Goal: Entertainment & Leisure: Consume media (video, audio)

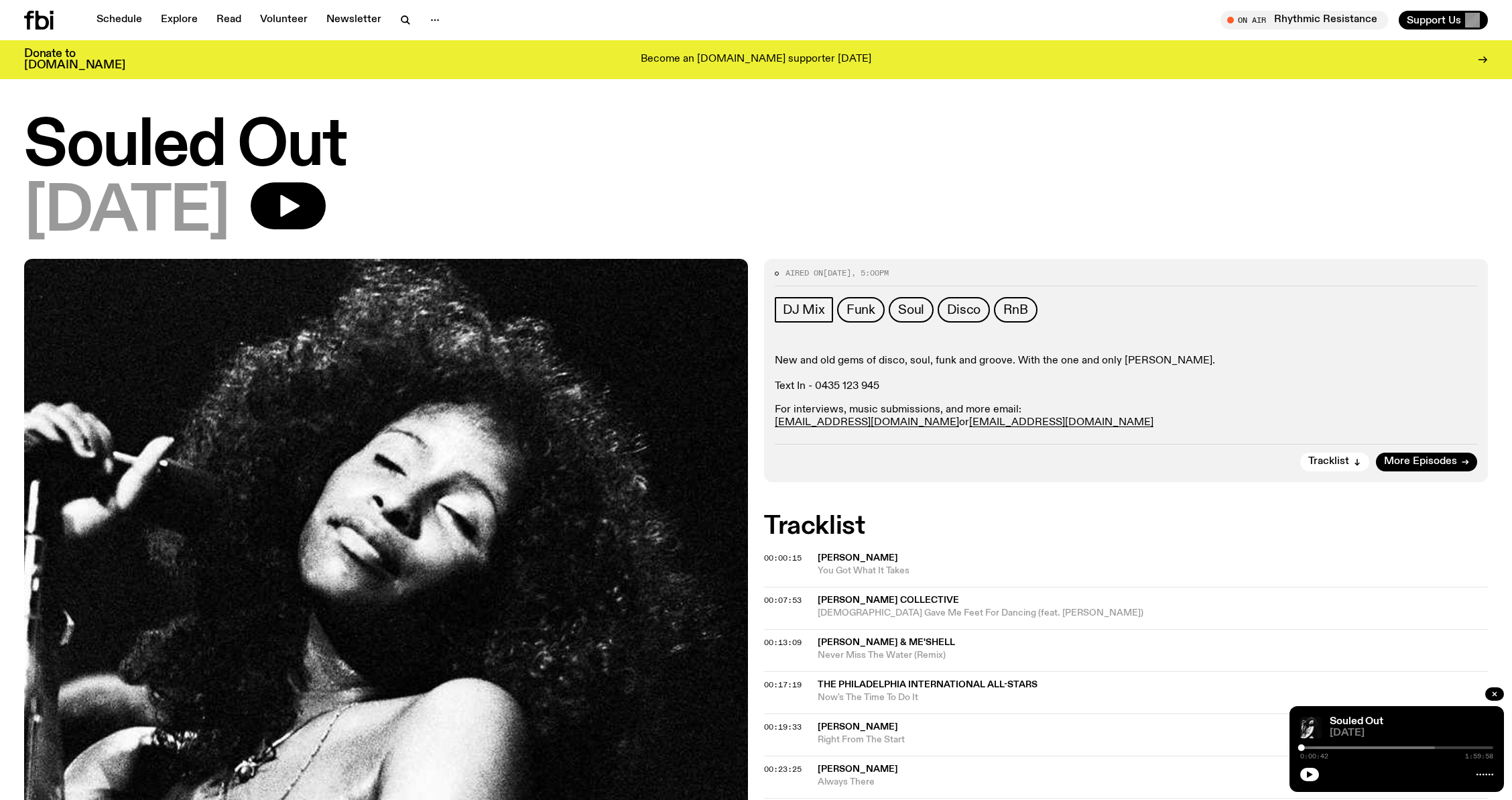
scroll to position [69, 0]
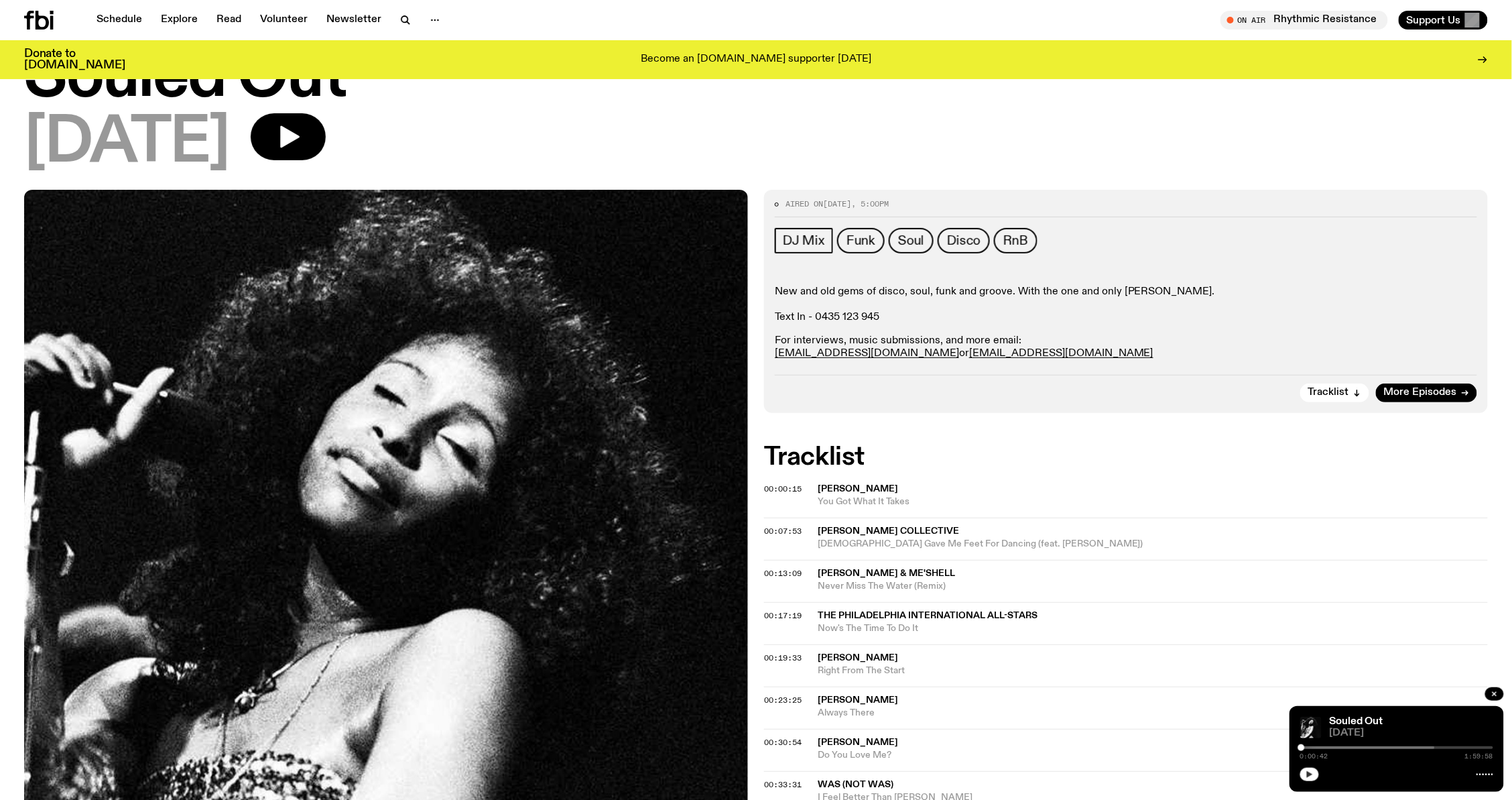
click at [1312, 779] on icon "button" at bounding box center [1309, 774] width 8 height 8
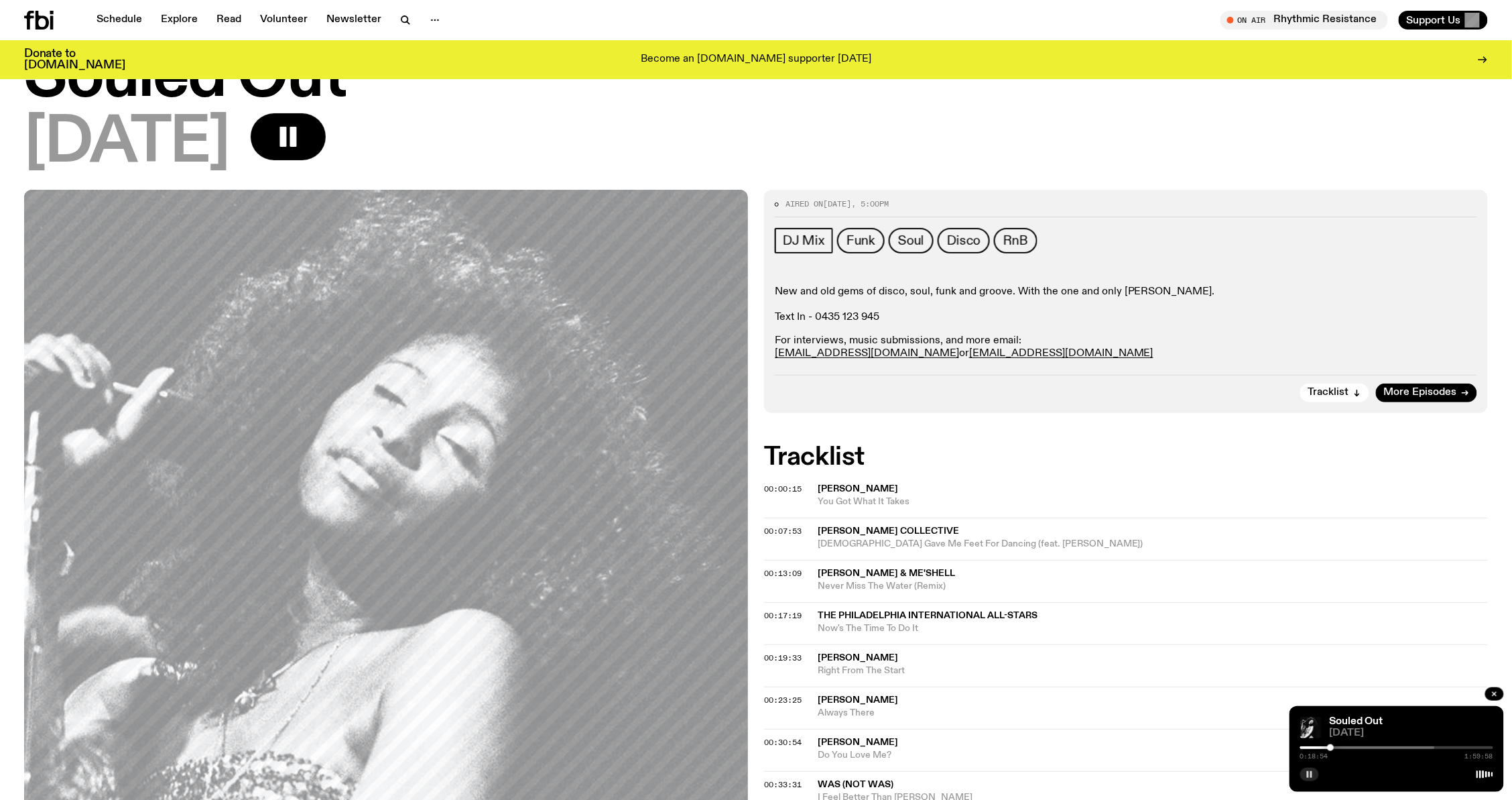
click at [1311, 772] on rect "button" at bounding box center [1311, 774] width 2 height 6
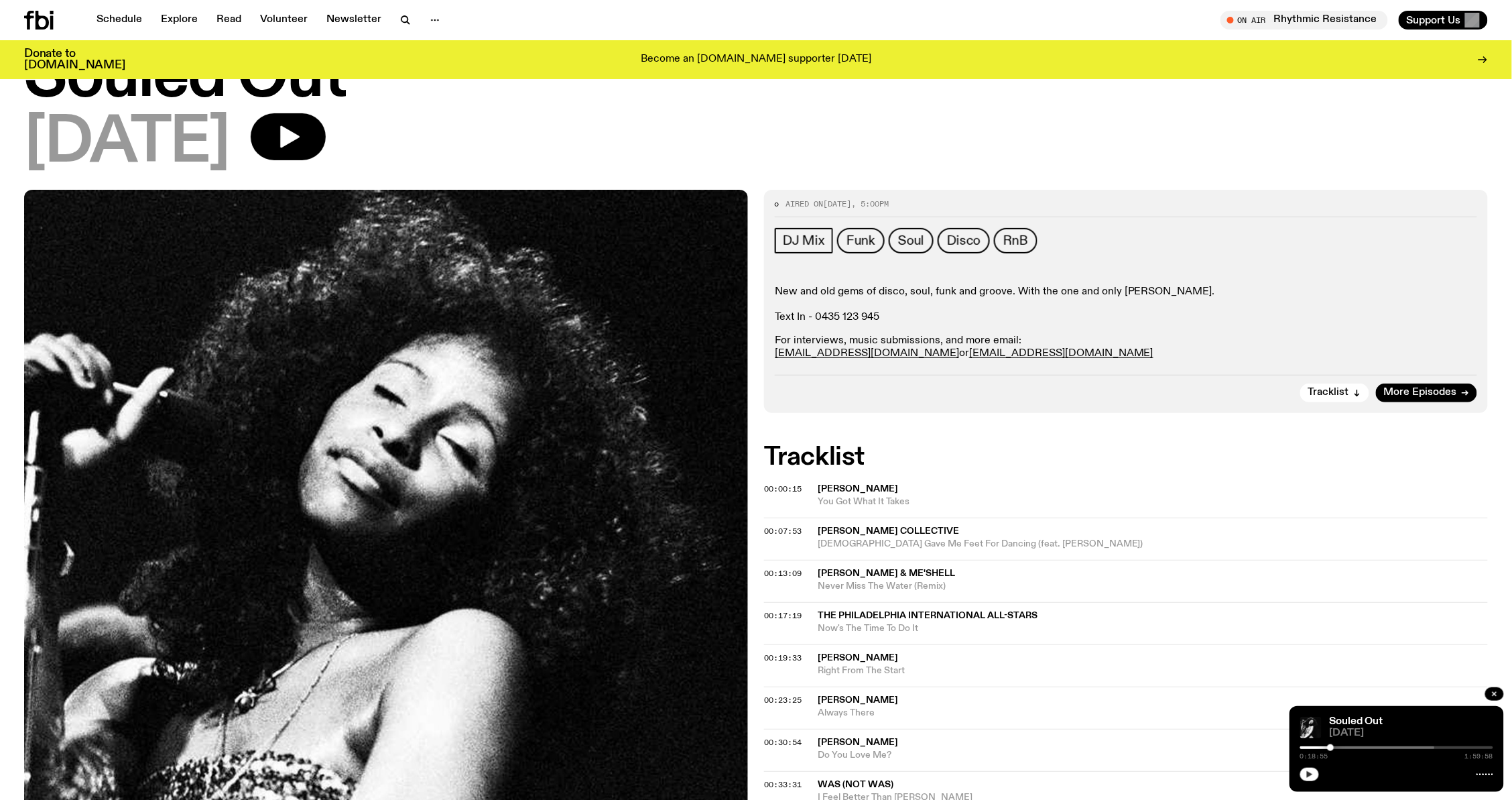
click at [1310, 771] on icon "button" at bounding box center [1309, 774] width 8 height 8
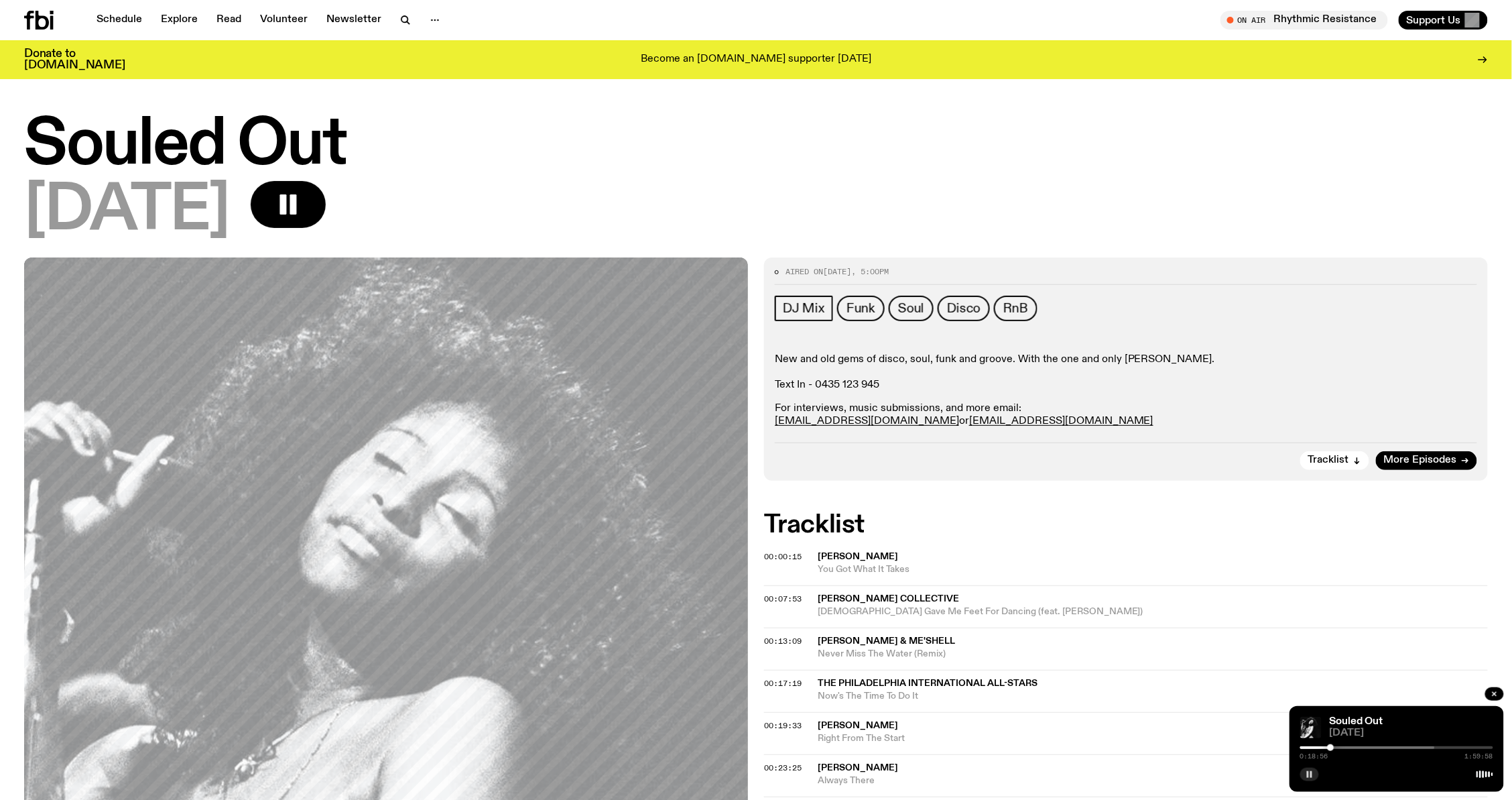
scroll to position [0, 0]
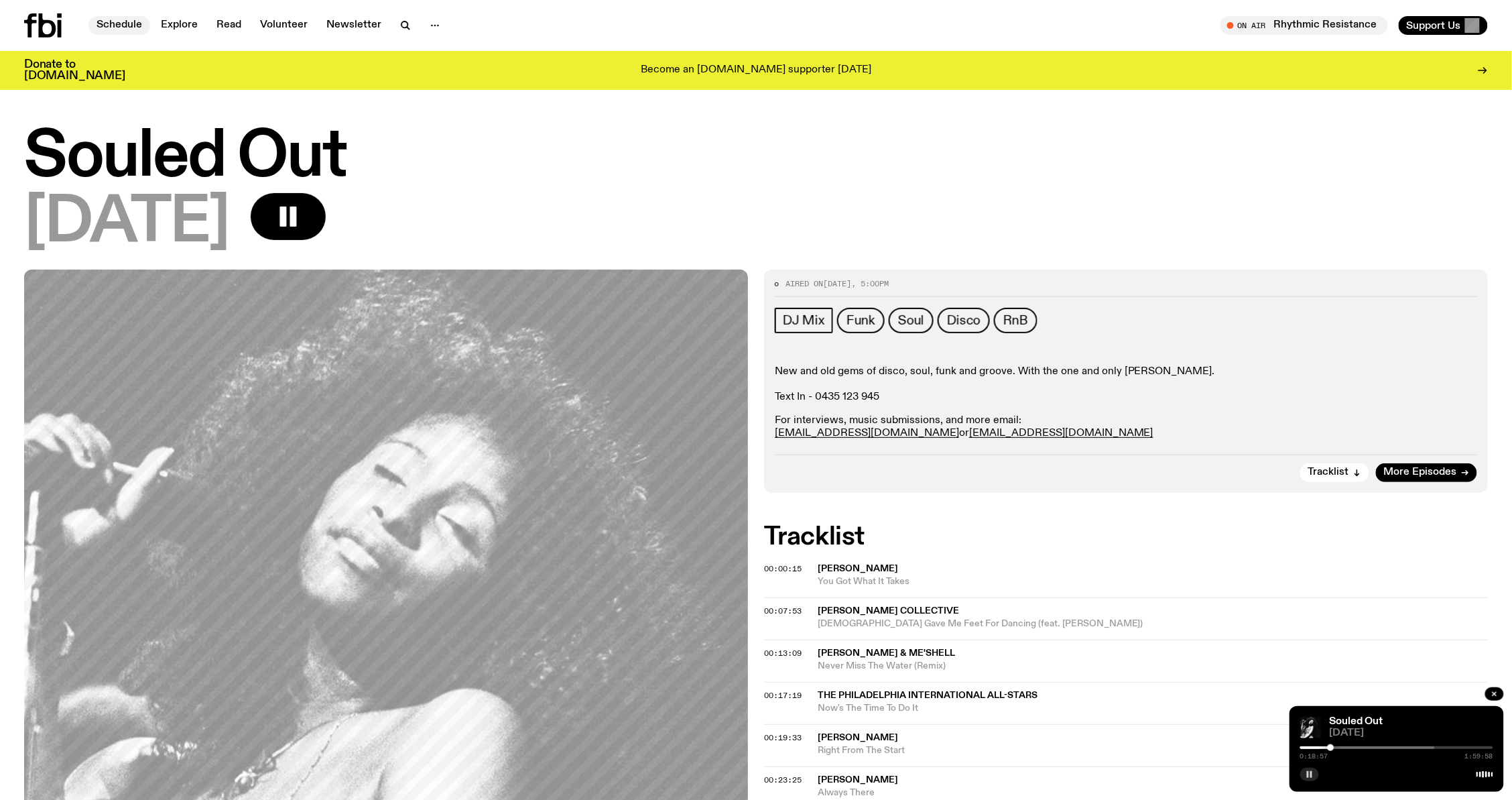
click at [132, 22] on link "Schedule" at bounding box center [119, 25] width 62 height 19
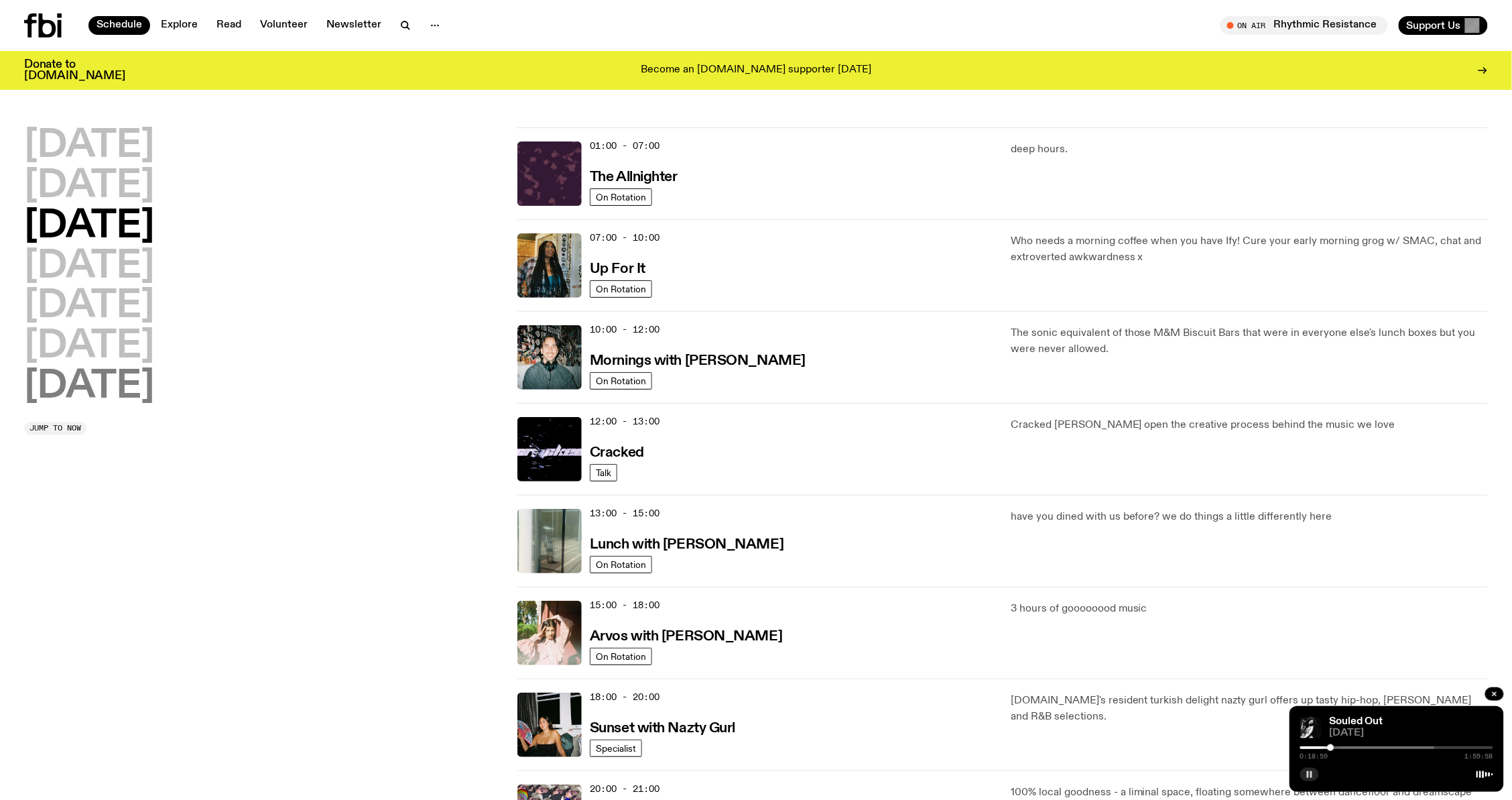
click at [148, 404] on h2 "[DATE]" at bounding box center [89, 387] width 130 height 38
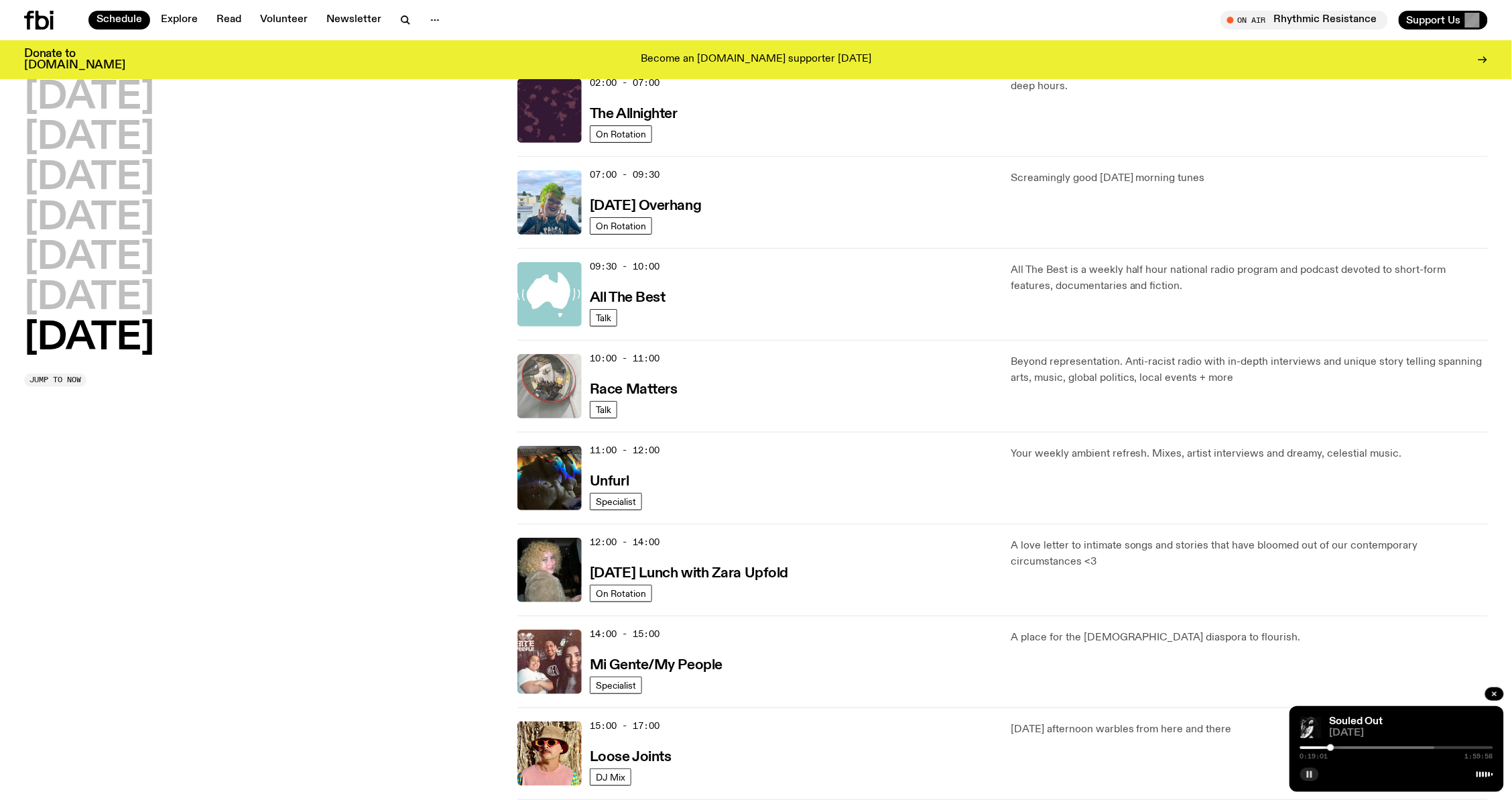
scroll to position [491, 0]
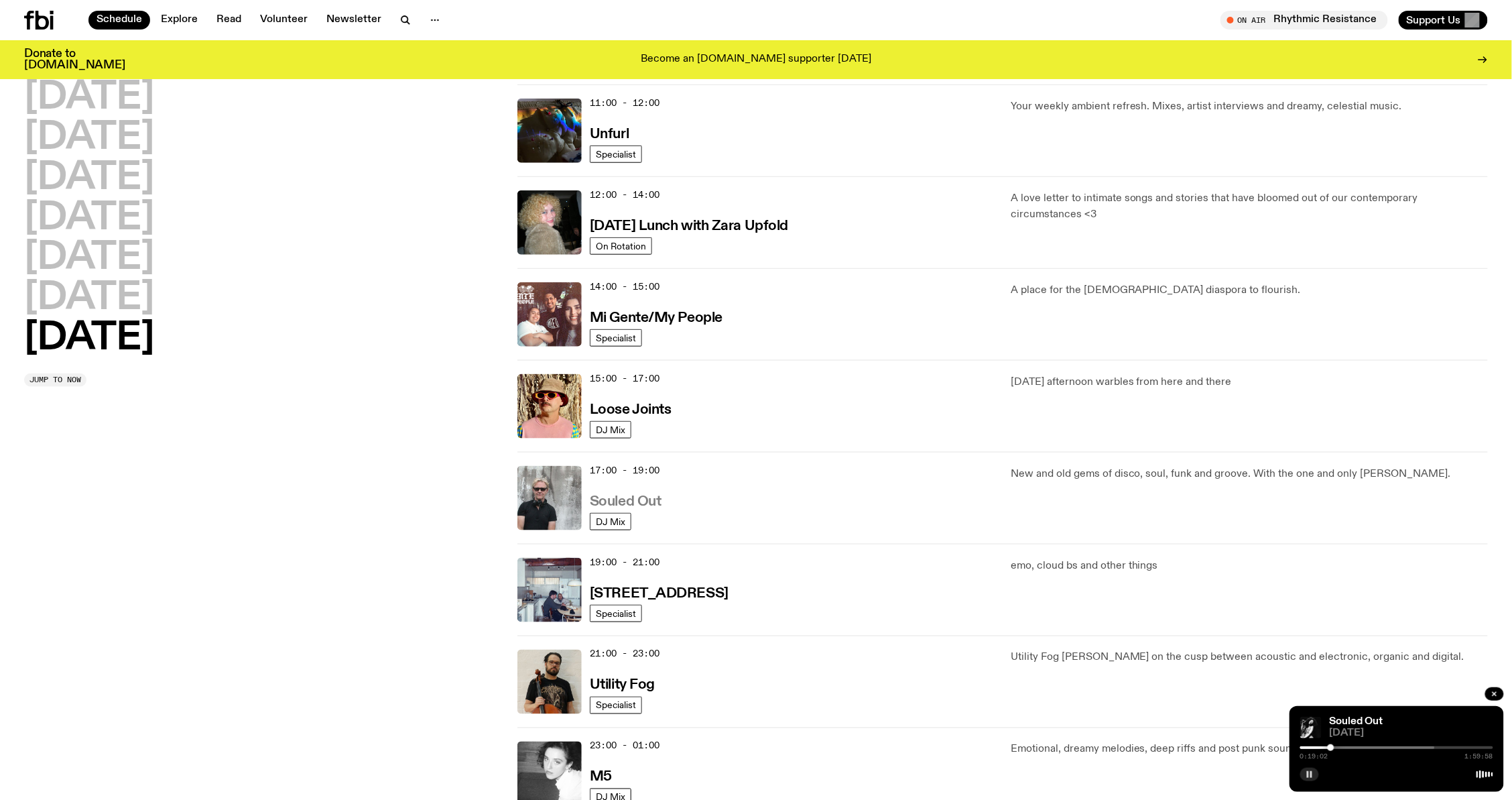
click at [630, 502] on h3 "Souled Out" at bounding box center [625, 502] width 71 height 14
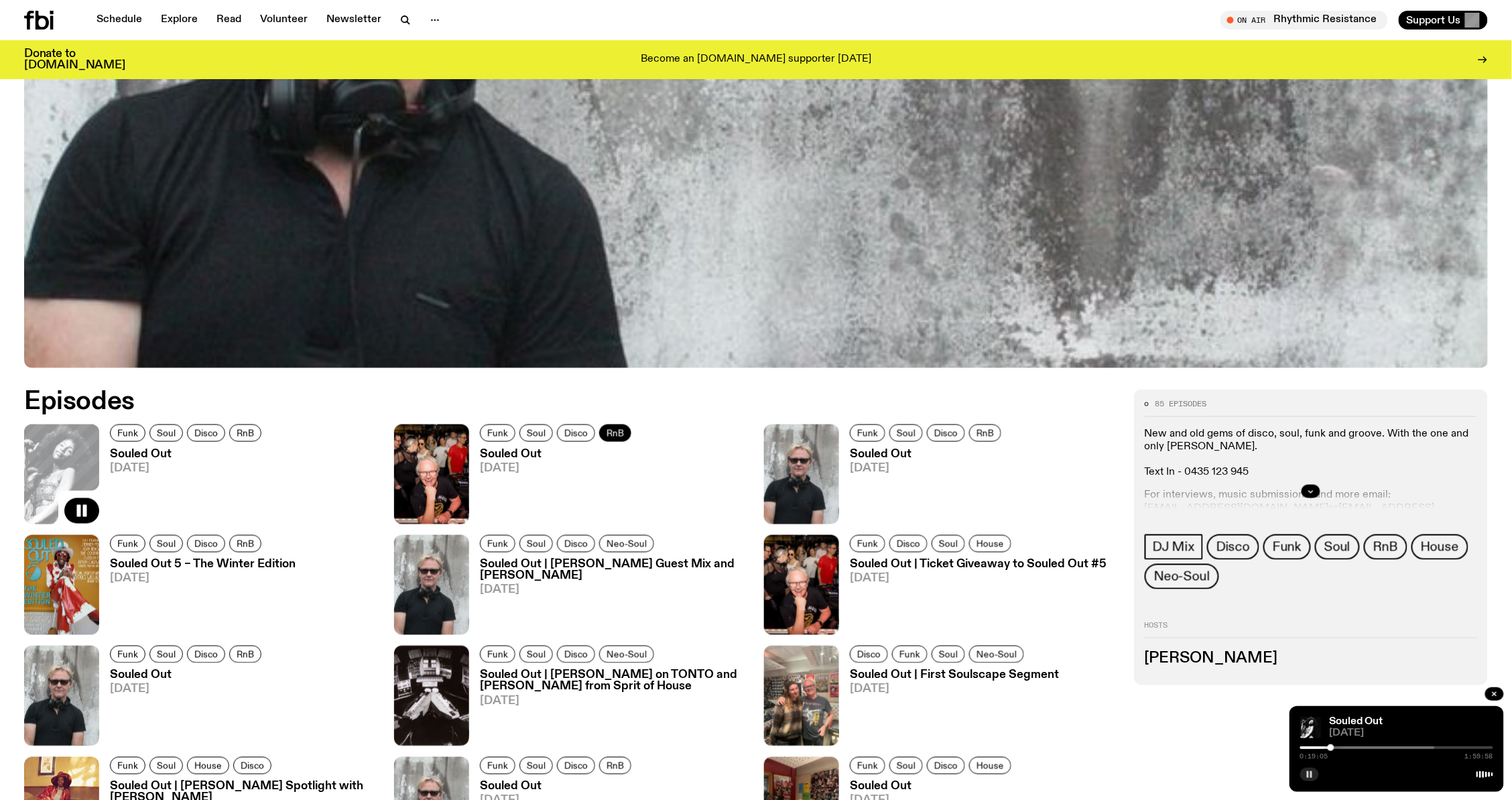
scroll to position [787, 0]
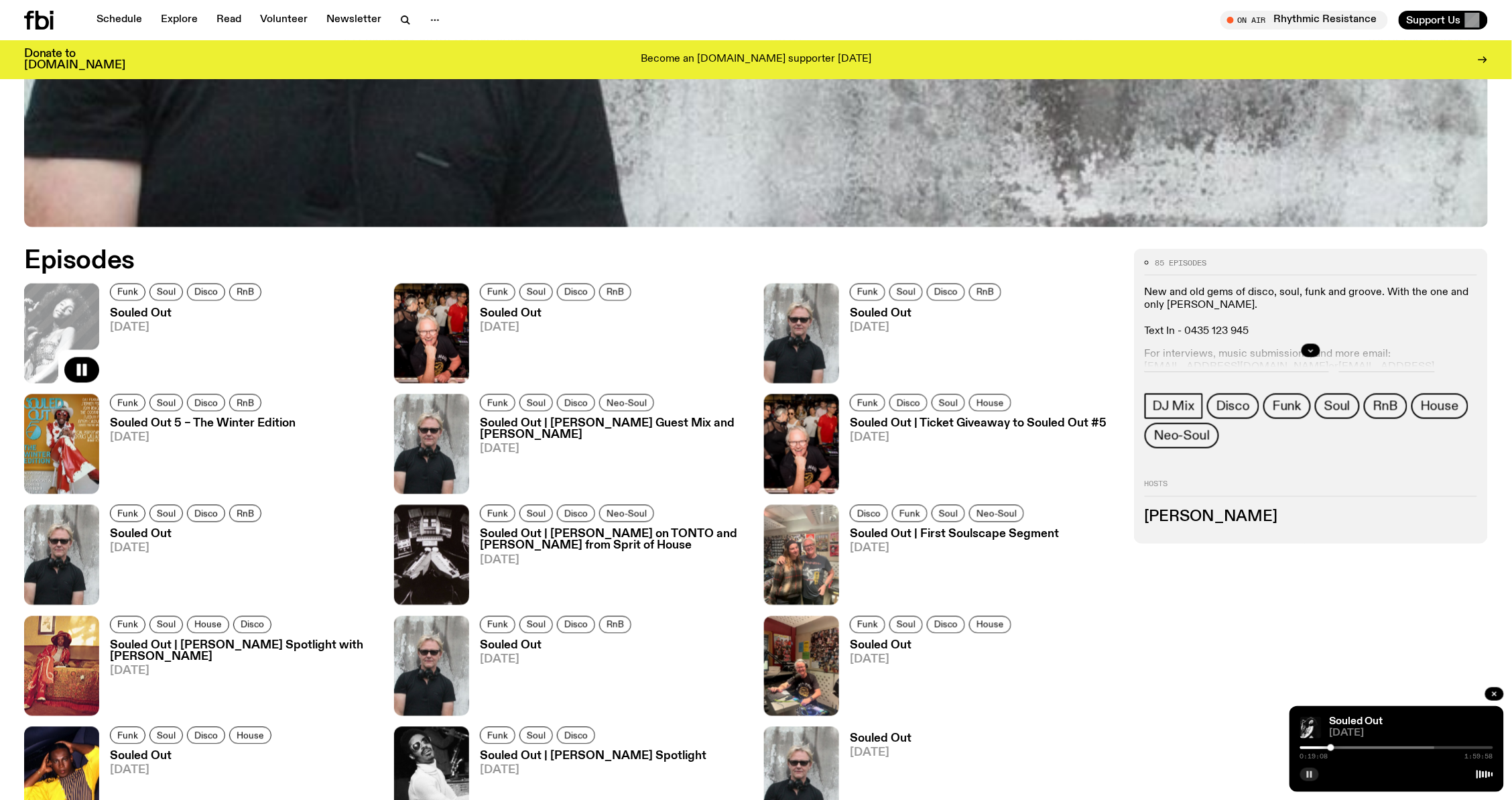
click at [505, 314] on h3 "Souled Out" at bounding box center [558, 314] width 156 height 11
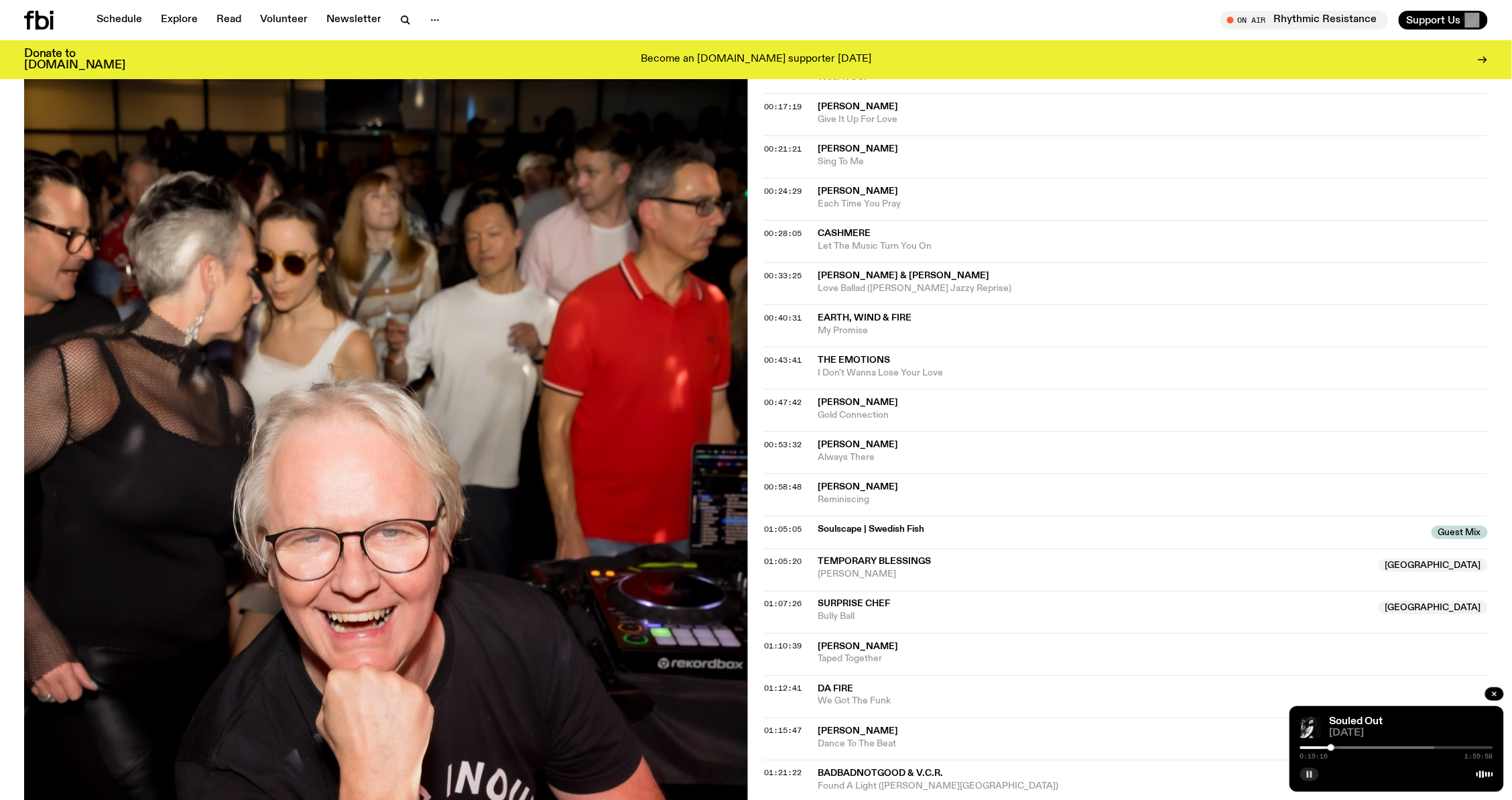
scroll to position [384, 0]
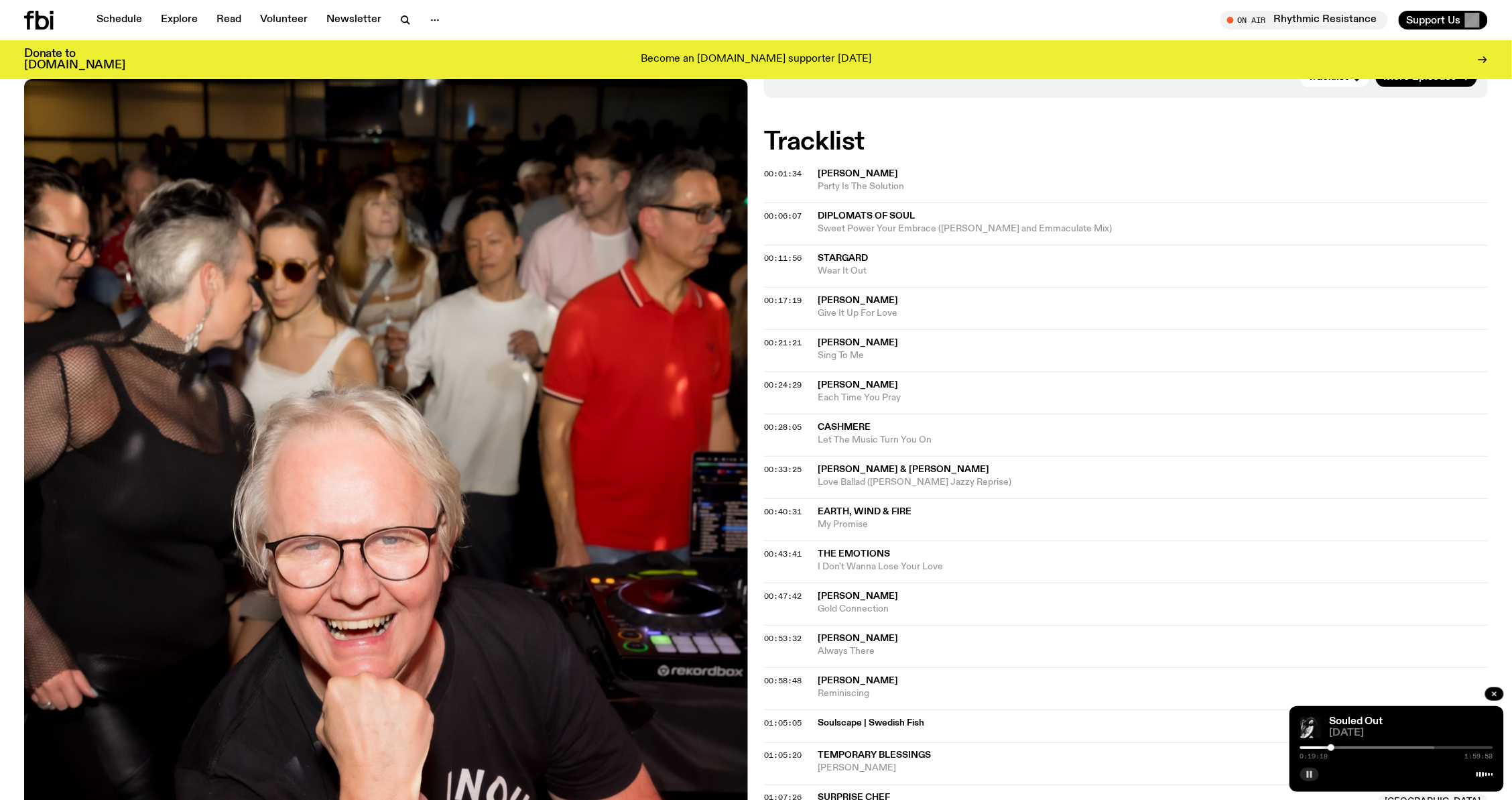
click at [841, 259] on span "Stargard" at bounding box center [843, 258] width 50 height 9
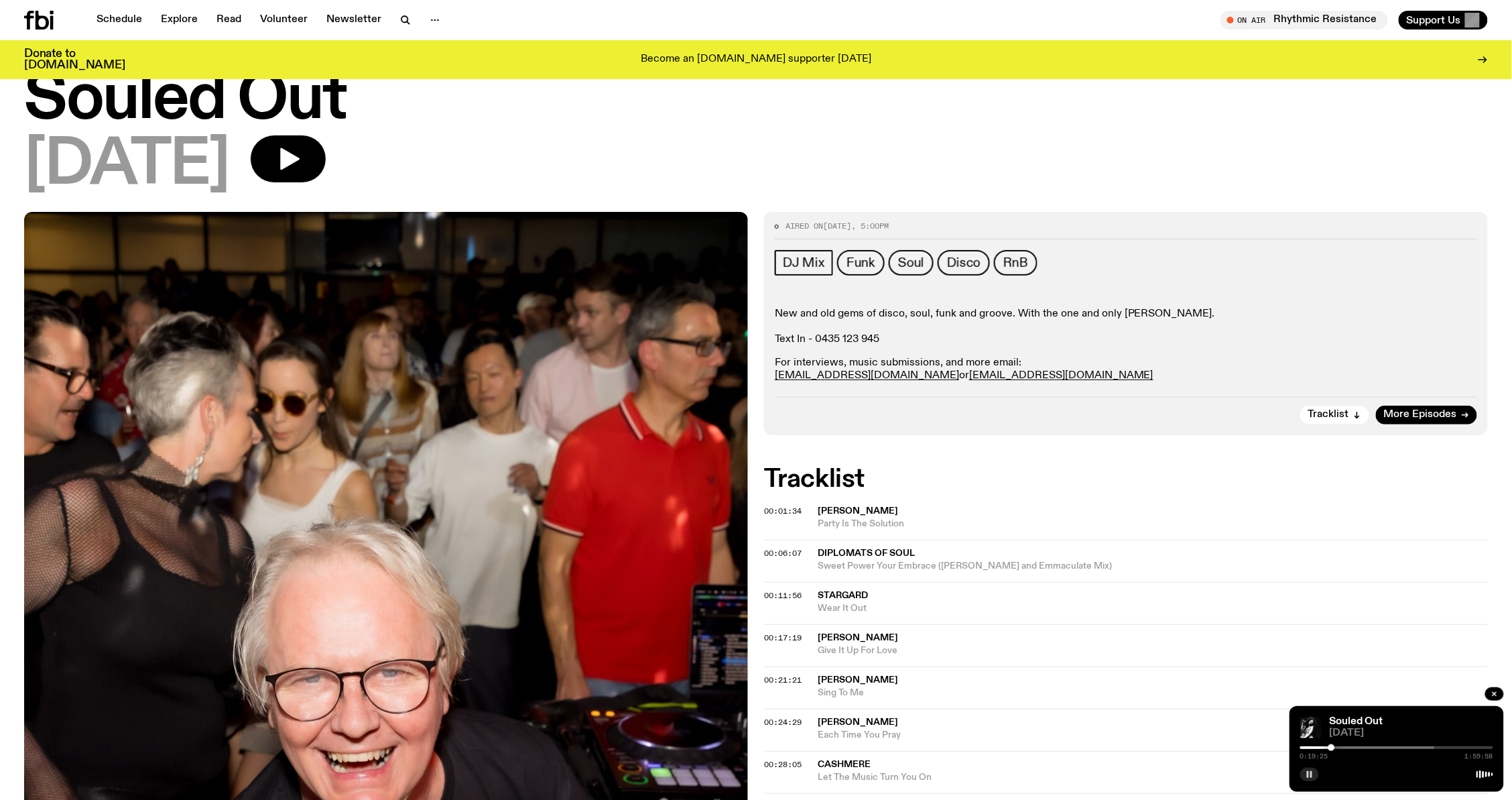
scroll to position [0, 0]
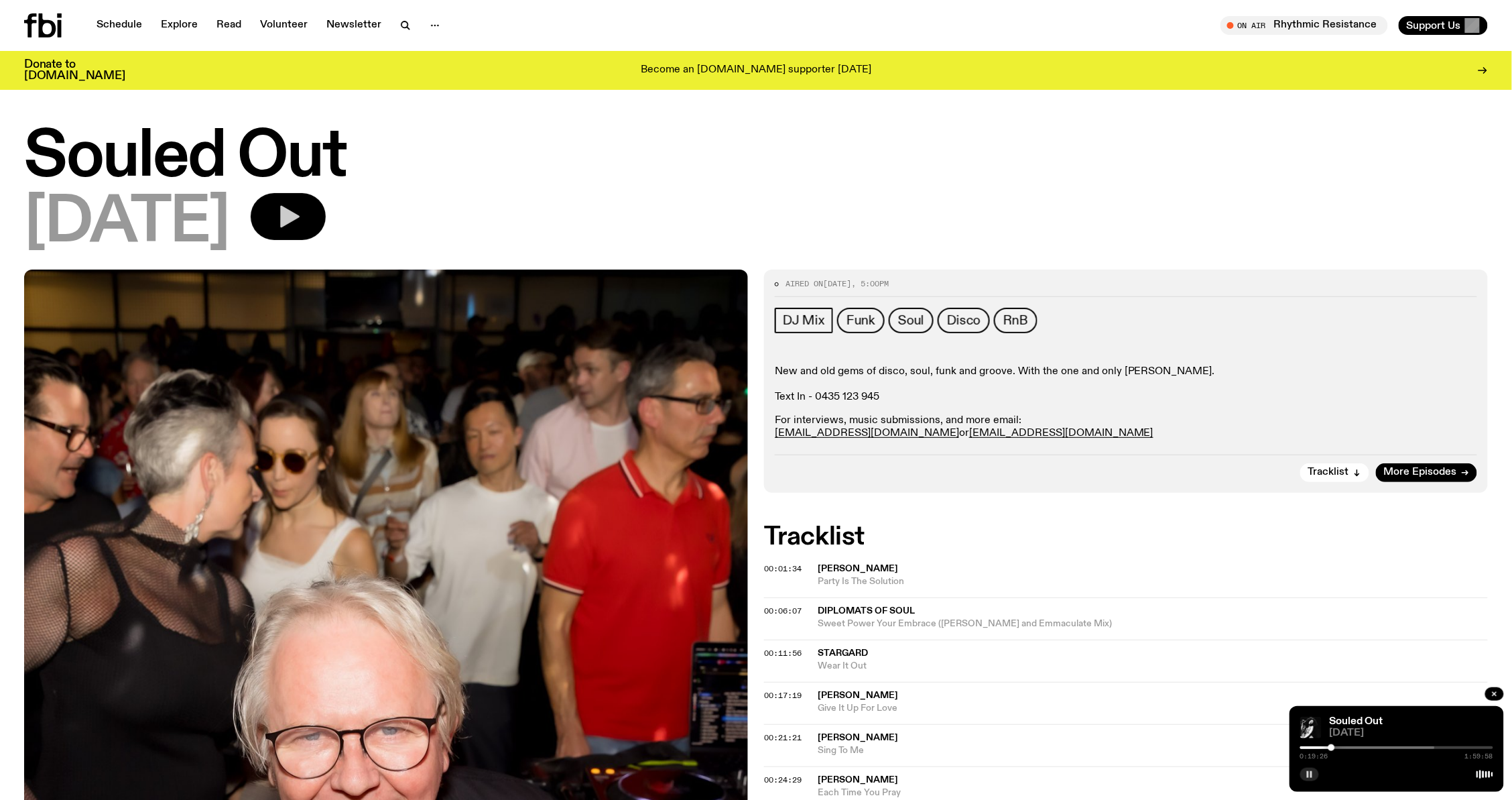
click at [301, 204] on icon "button" at bounding box center [288, 217] width 27 height 27
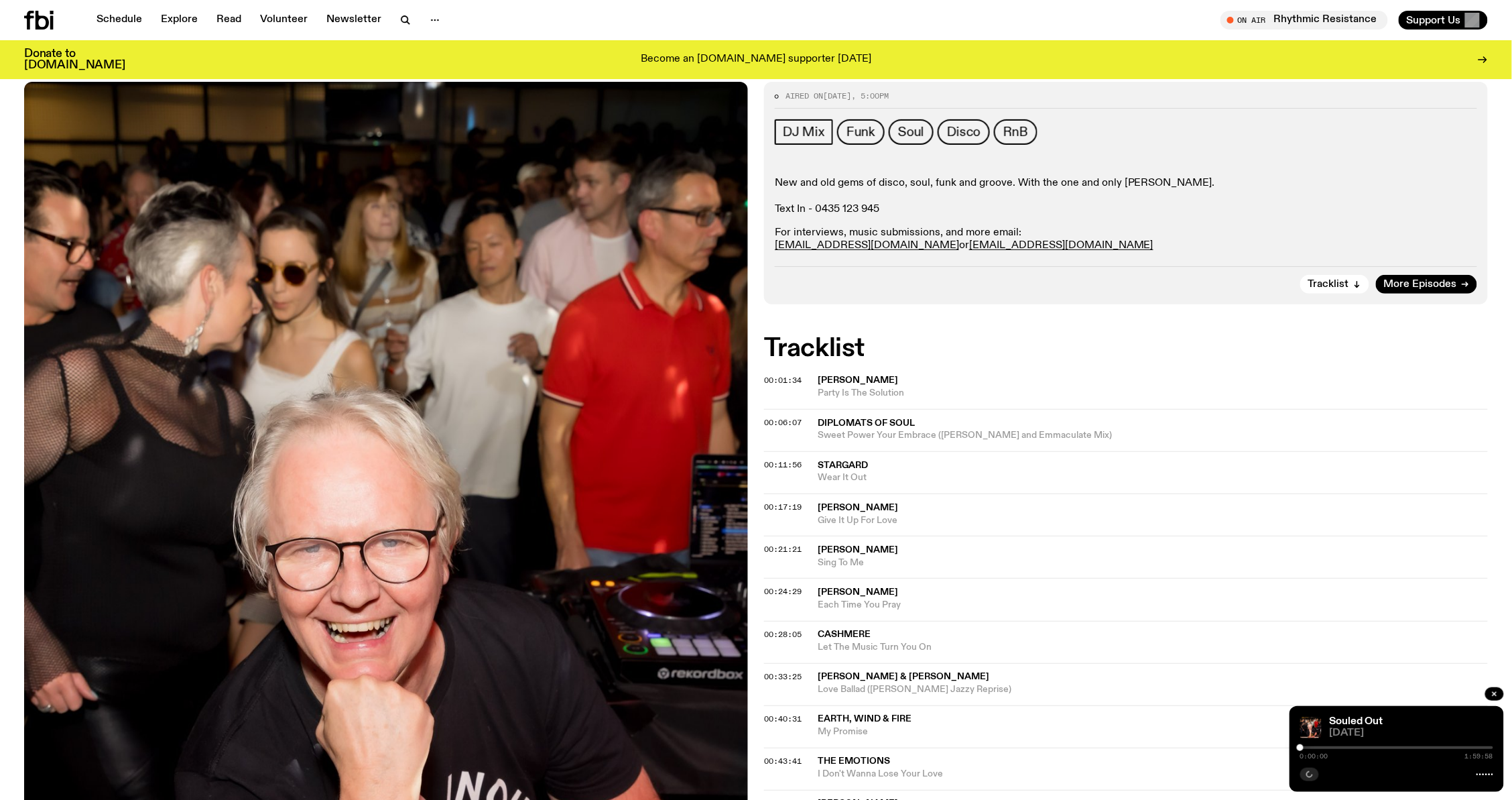
scroll to position [224, 0]
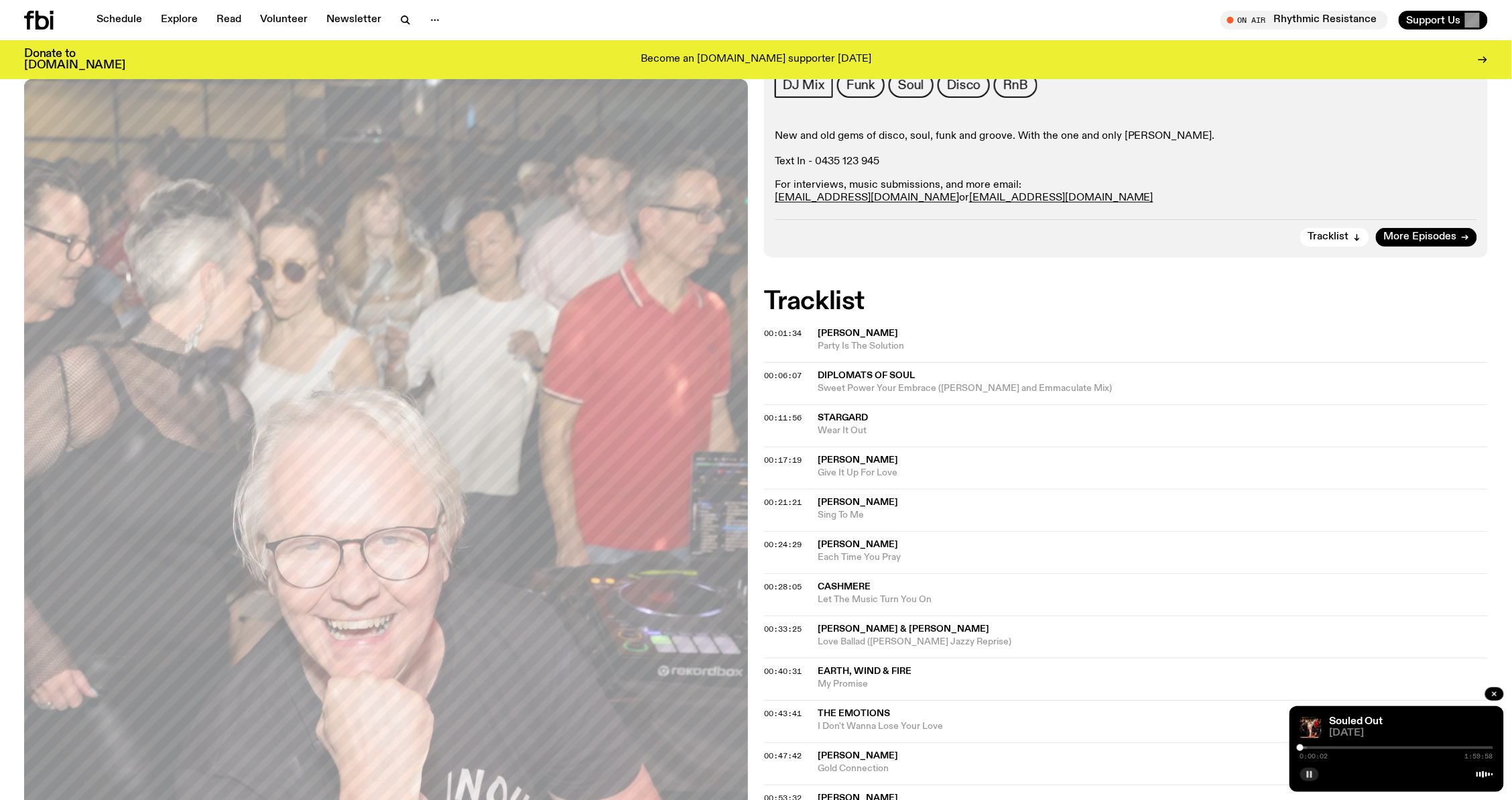
click at [848, 374] on span "Diplomats of Soul" at bounding box center [866, 375] width 97 height 9
click at [1311, 747] on div at bounding box center [1397, 748] width 193 height 3
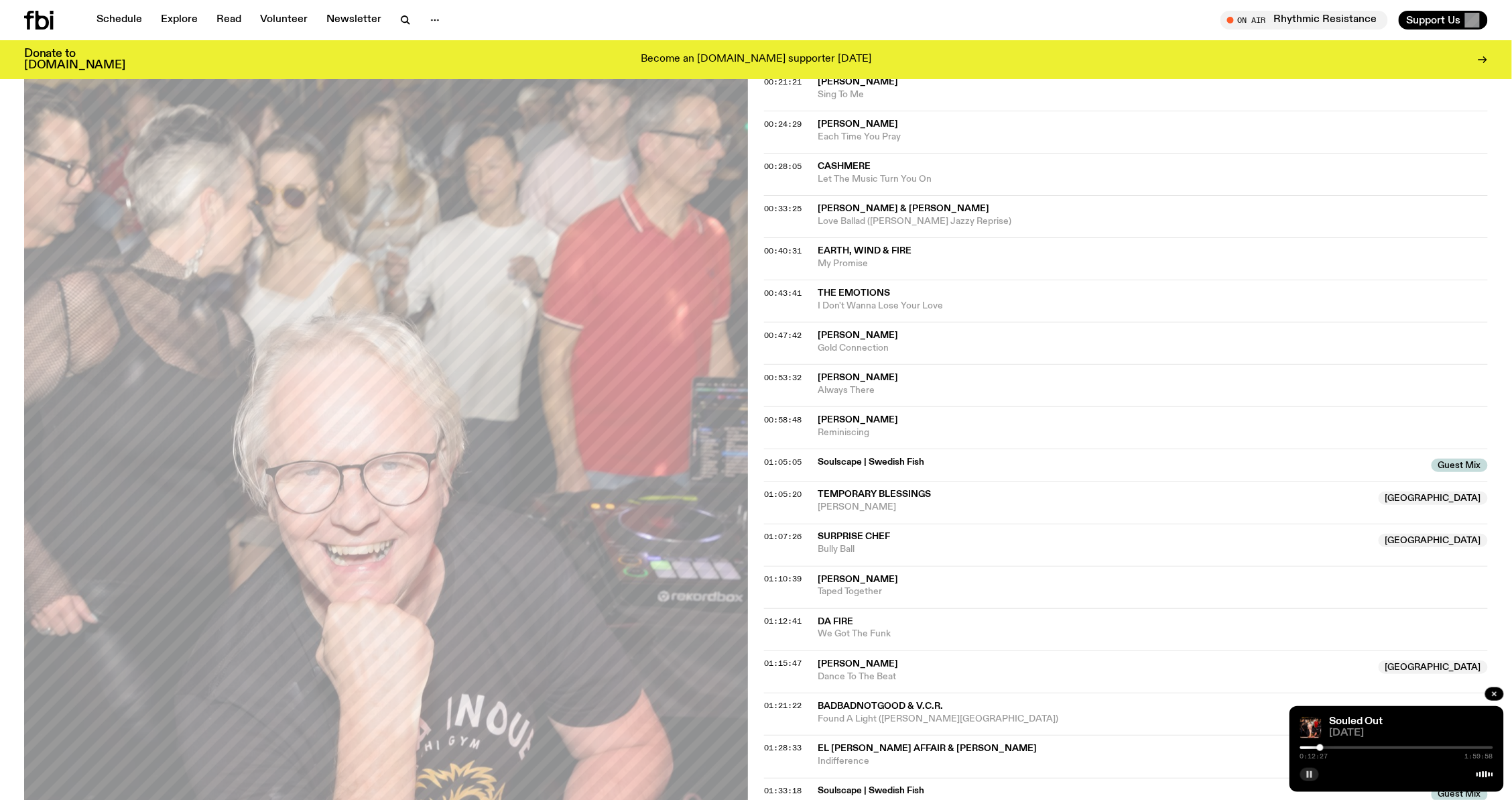
scroll to position [655, 0]
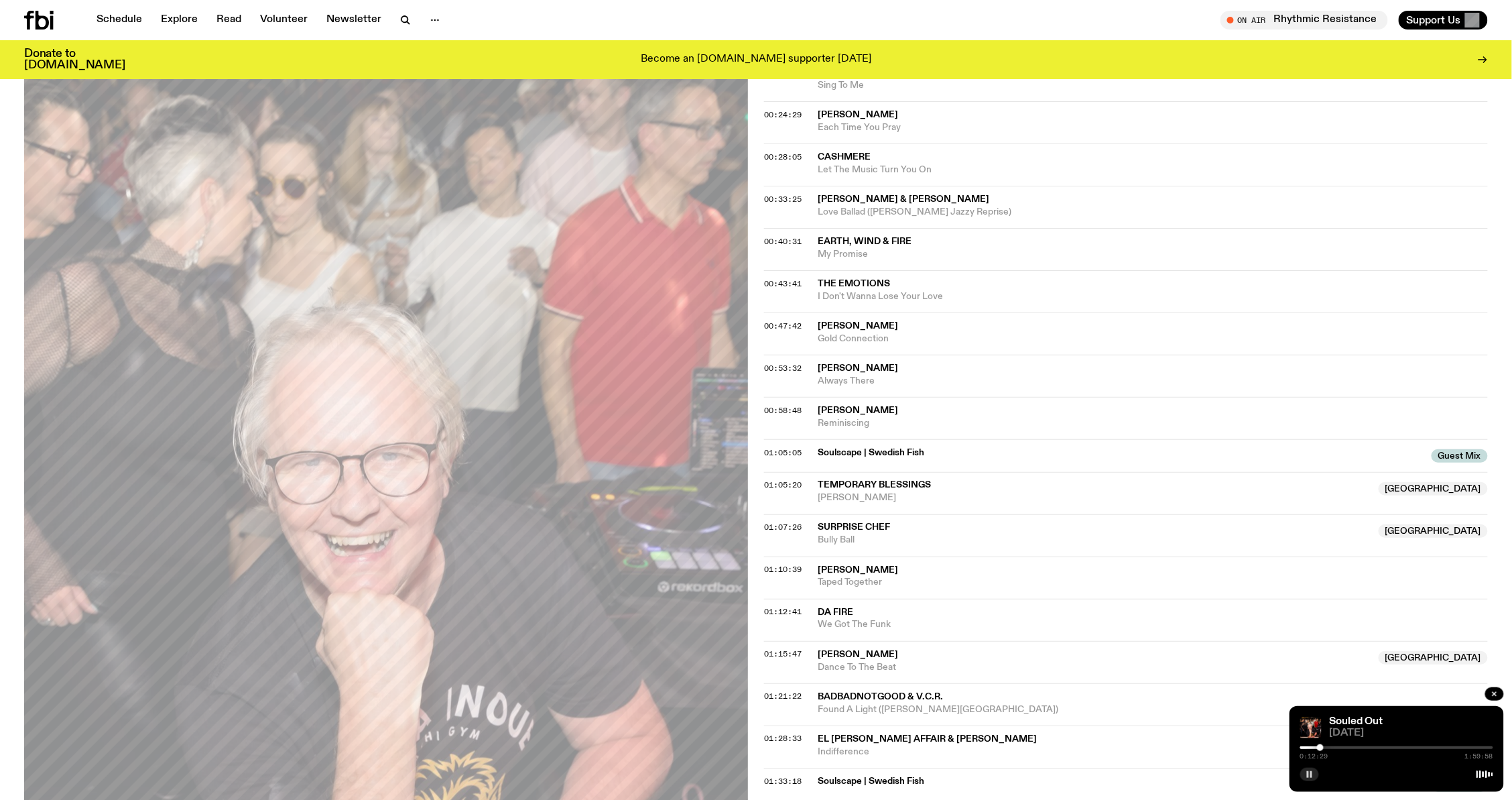
click at [1333, 745] on div "0:12:29 1:59:58" at bounding box center [1397, 752] width 193 height 16
click at [1332, 747] on div at bounding box center [1397, 748] width 193 height 3
click at [1344, 746] on div at bounding box center [1397, 748] width 193 height 3
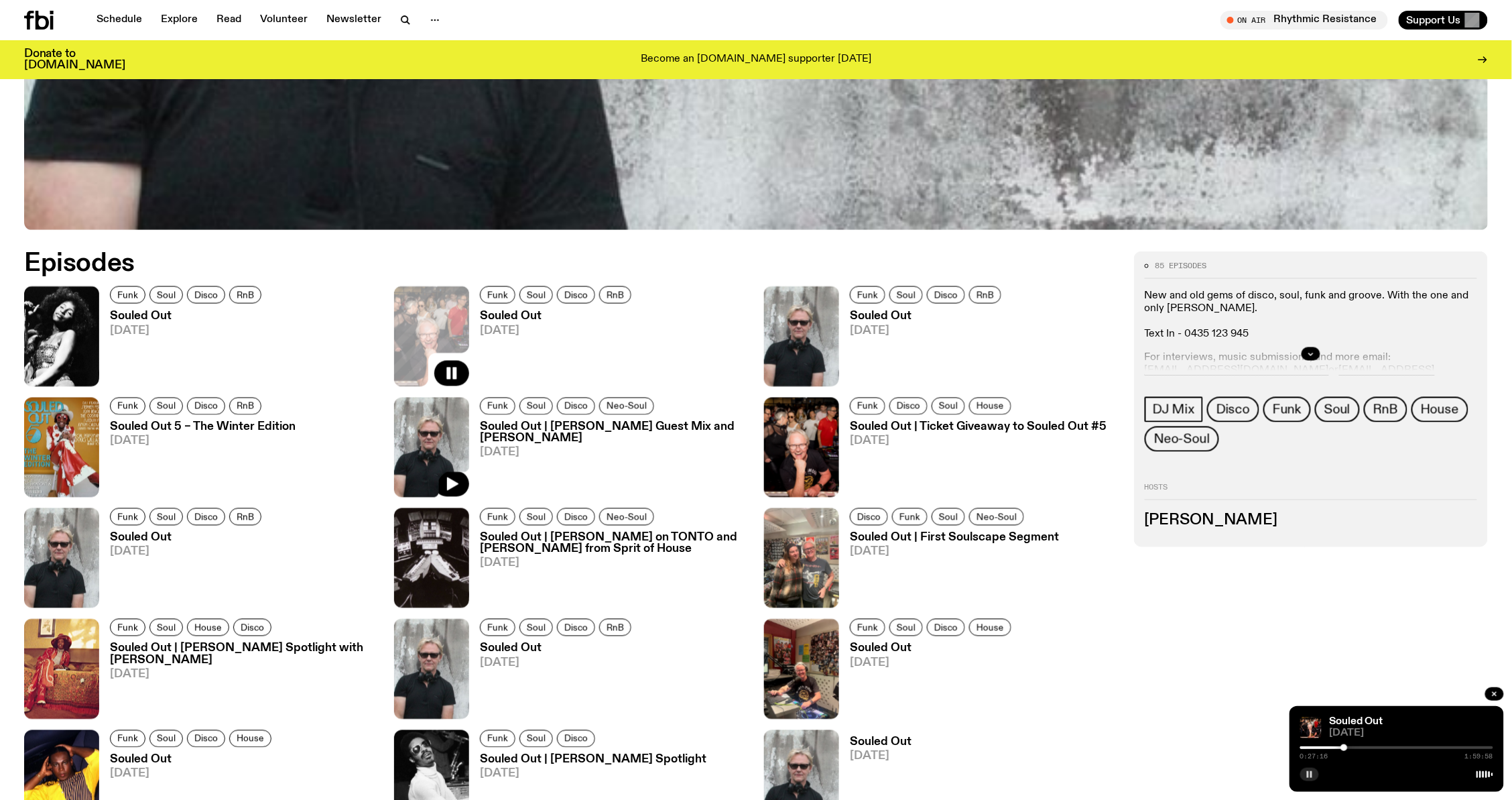
scroll to position [777, 0]
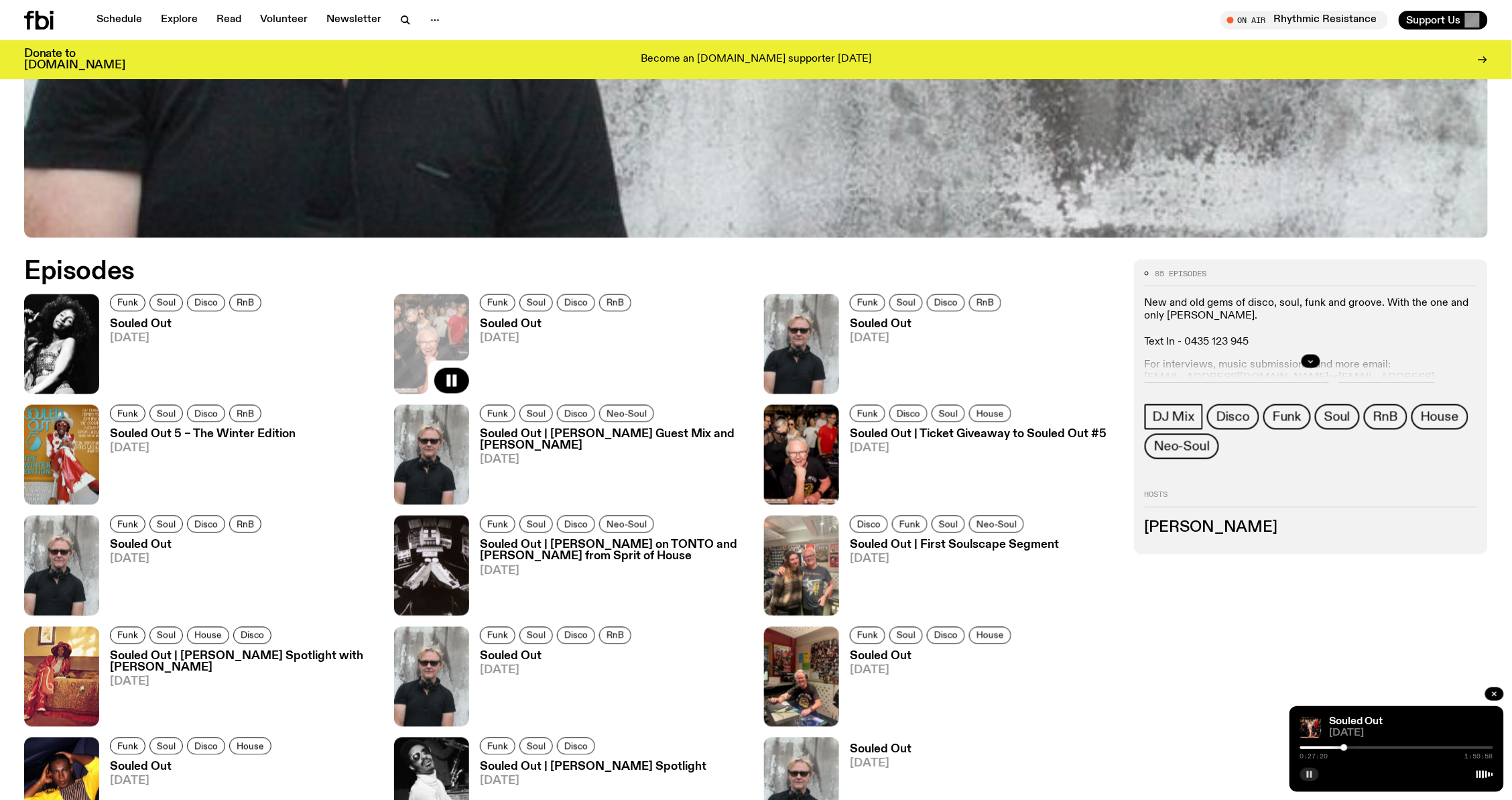
click at [181, 433] on h3 "Souled Out 5 – The Winter Edition" at bounding box center [202, 435] width 185 height 11
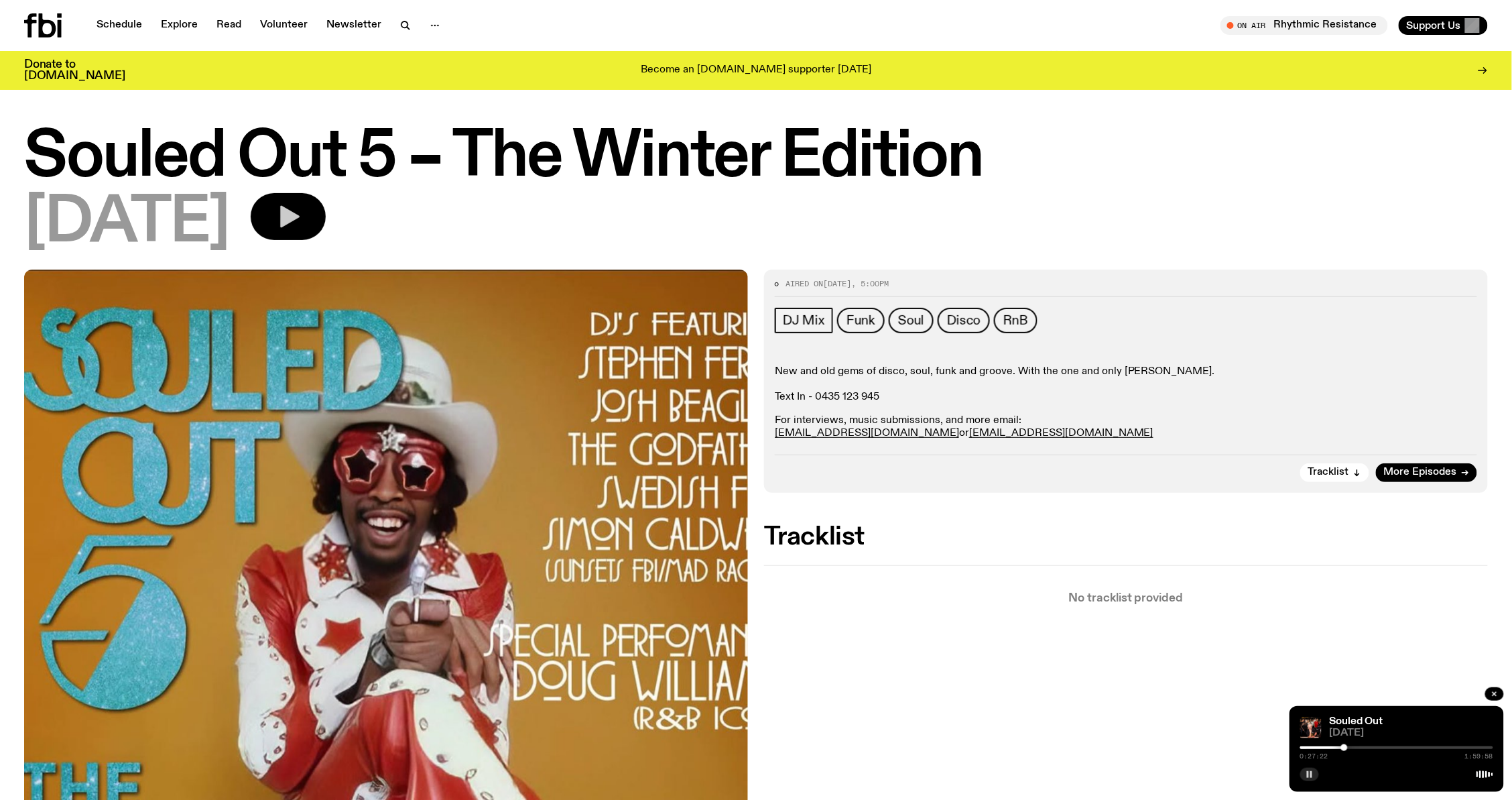
click at [289, 217] on button "button" at bounding box center [288, 217] width 75 height 47
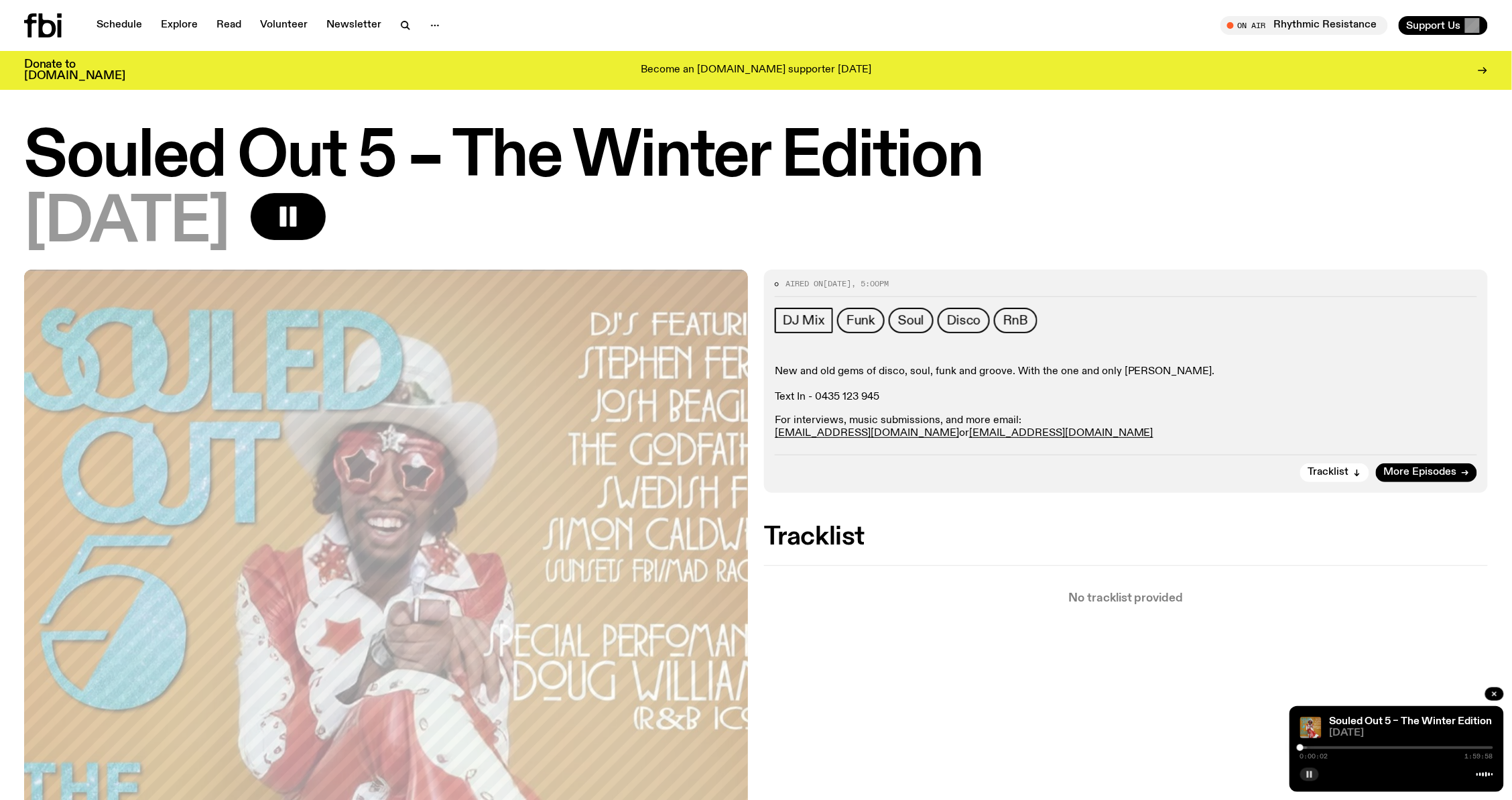
click at [1316, 748] on div at bounding box center [1397, 748] width 193 height 3
click at [1306, 774] on icon "button" at bounding box center [1309, 774] width 8 height 8
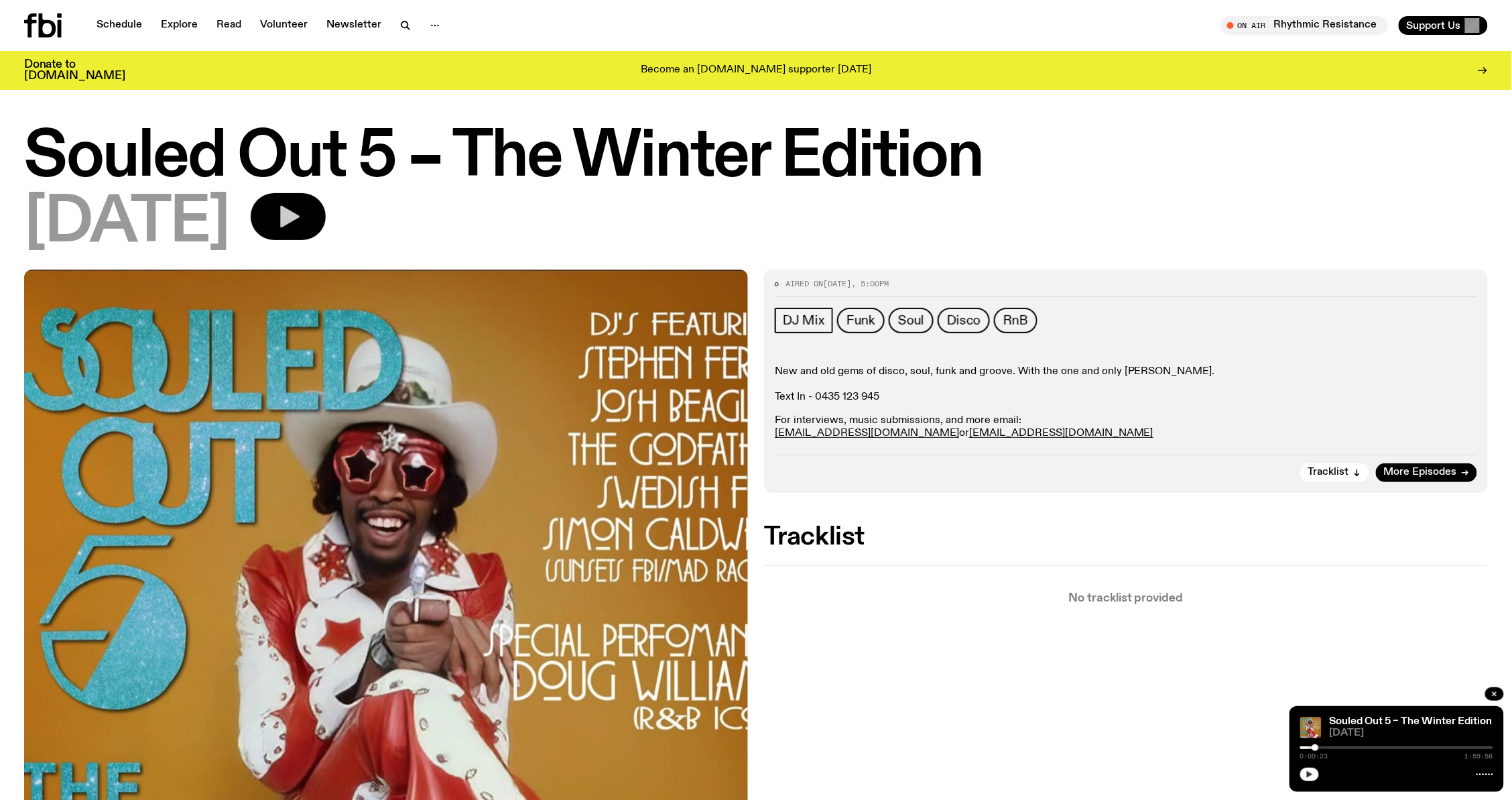
click at [301, 204] on icon "button" at bounding box center [288, 217] width 27 height 27
click at [299, 217] on icon "button" at bounding box center [289, 217] width 19 height 22
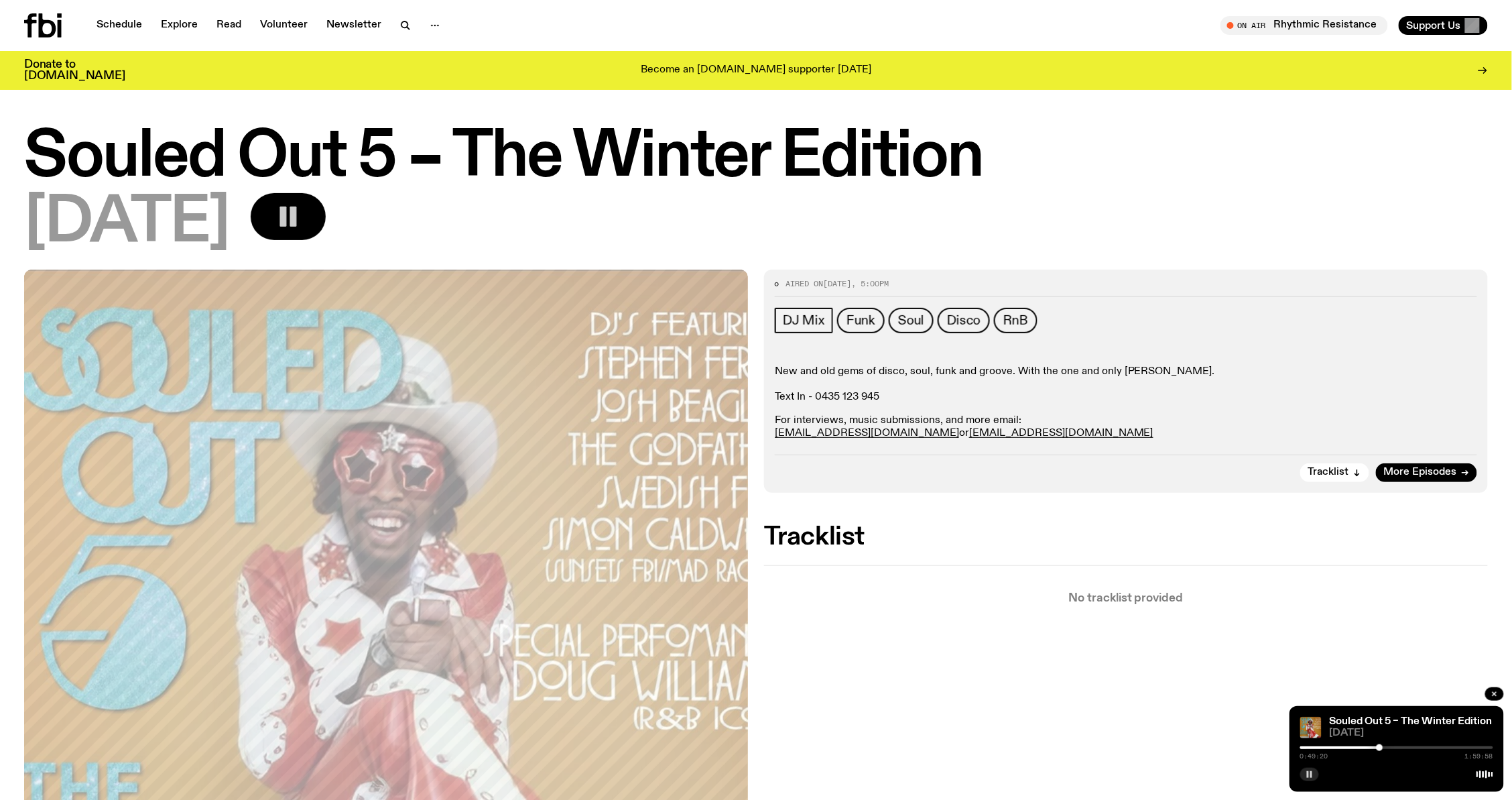
click at [1305, 775] on icon "button" at bounding box center [1309, 774] width 8 height 8
